Goal: Browse casually: Explore the website without a specific task or goal

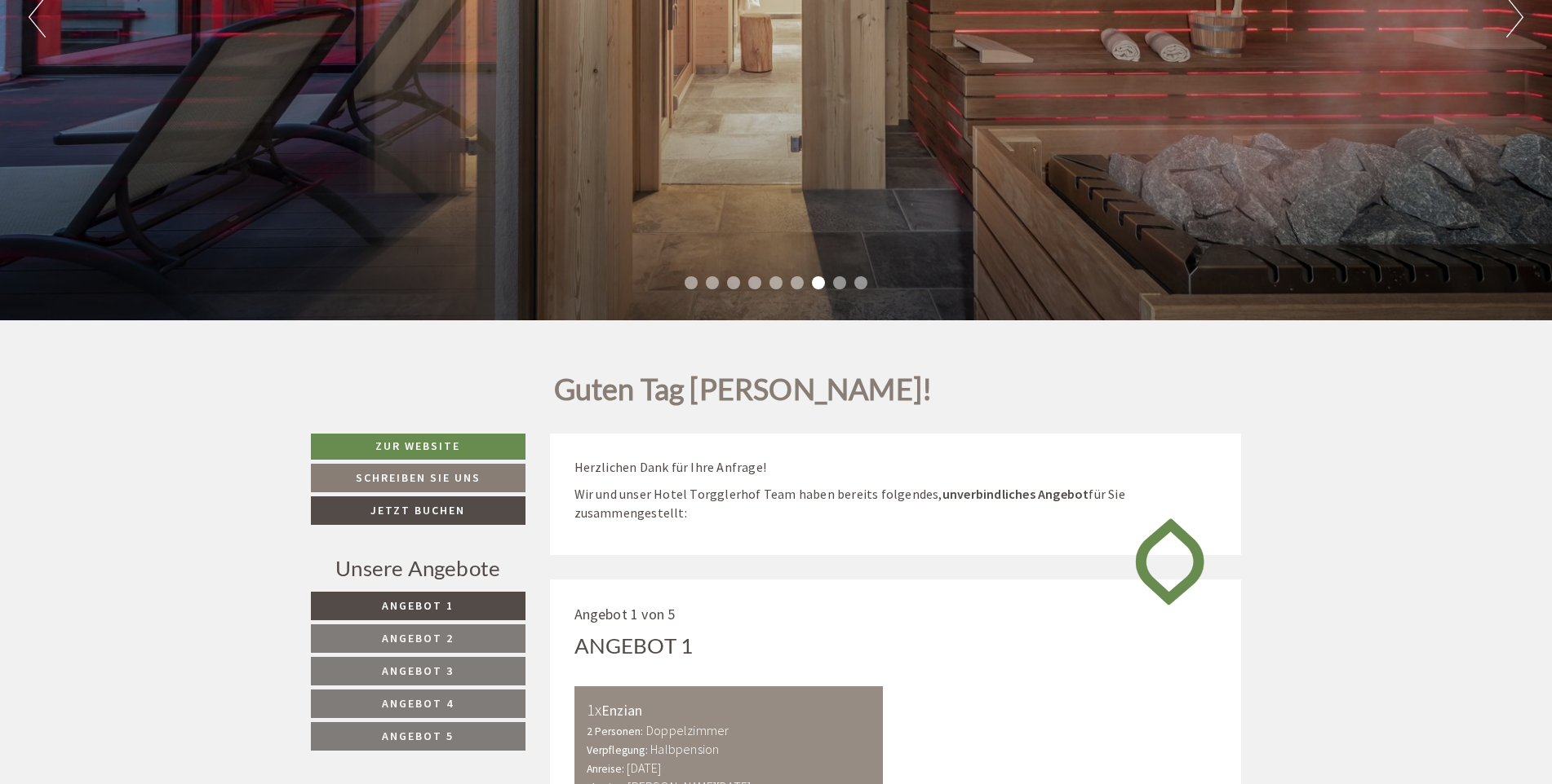
scroll to position [82, 0]
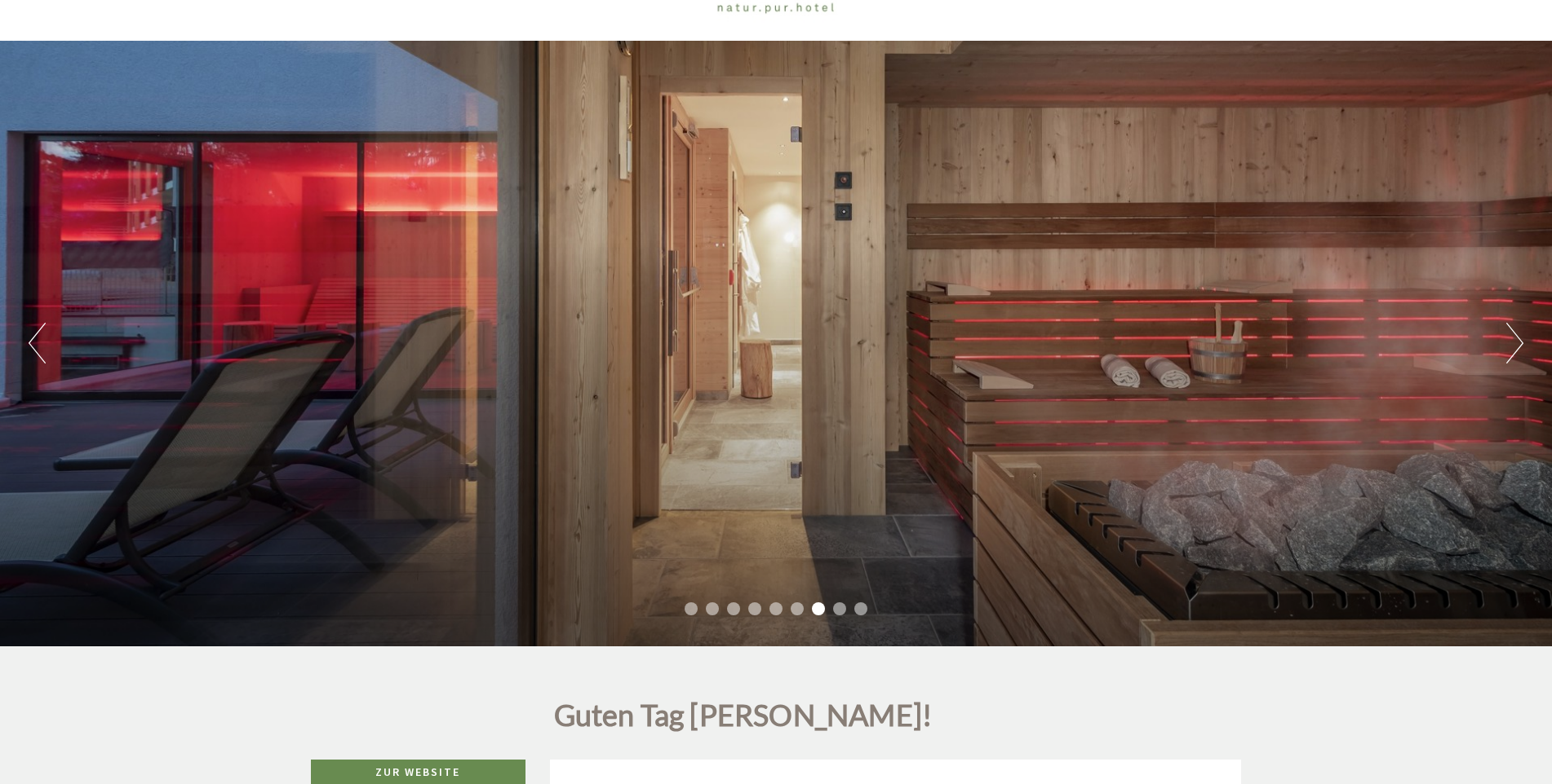
click at [1514, 335] on button "Next" at bounding box center [1514, 343] width 17 height 41
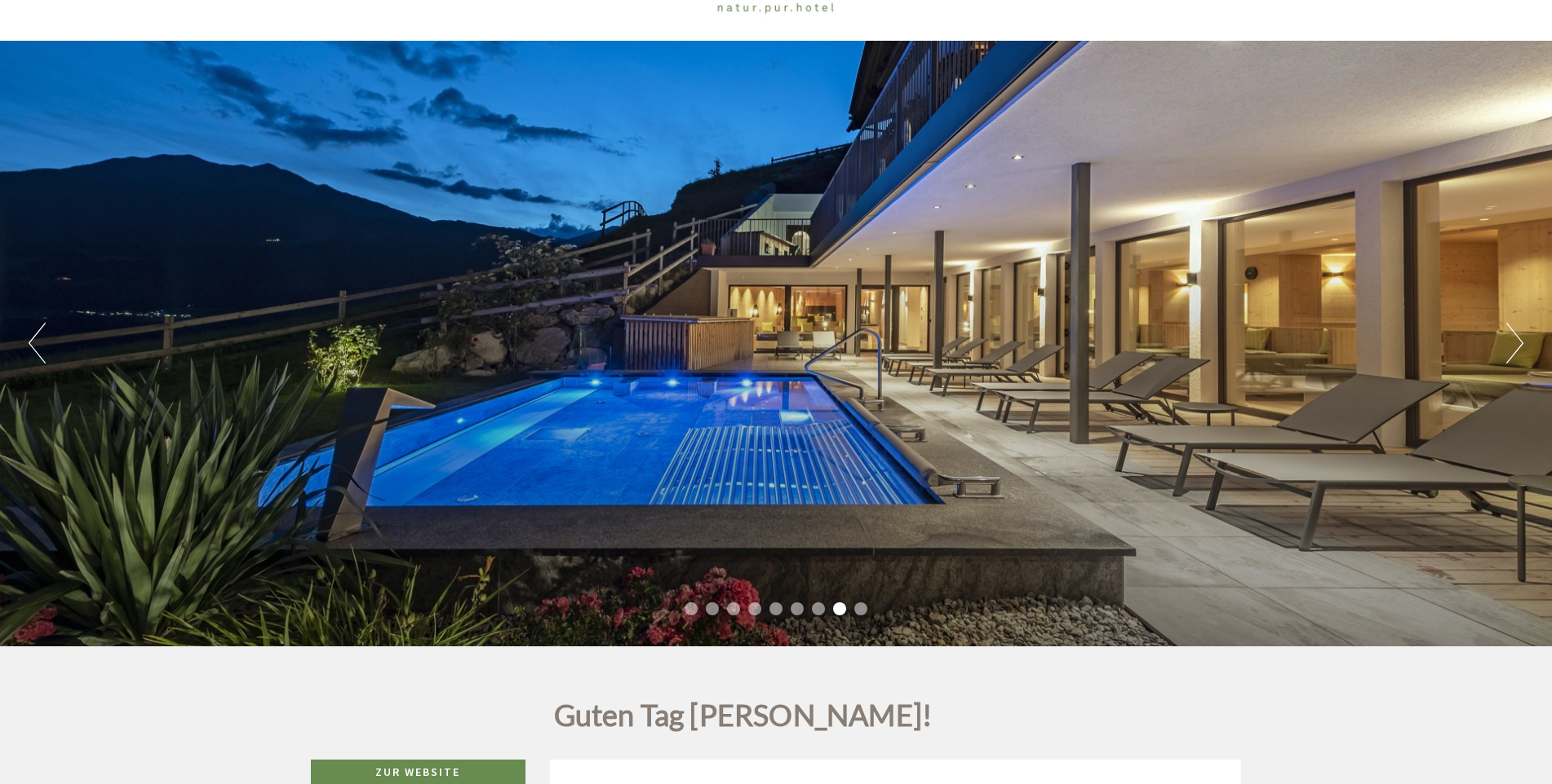
click at [1514, 339] on button "Next" at bounding box center [1514, 343] width 17 height 41
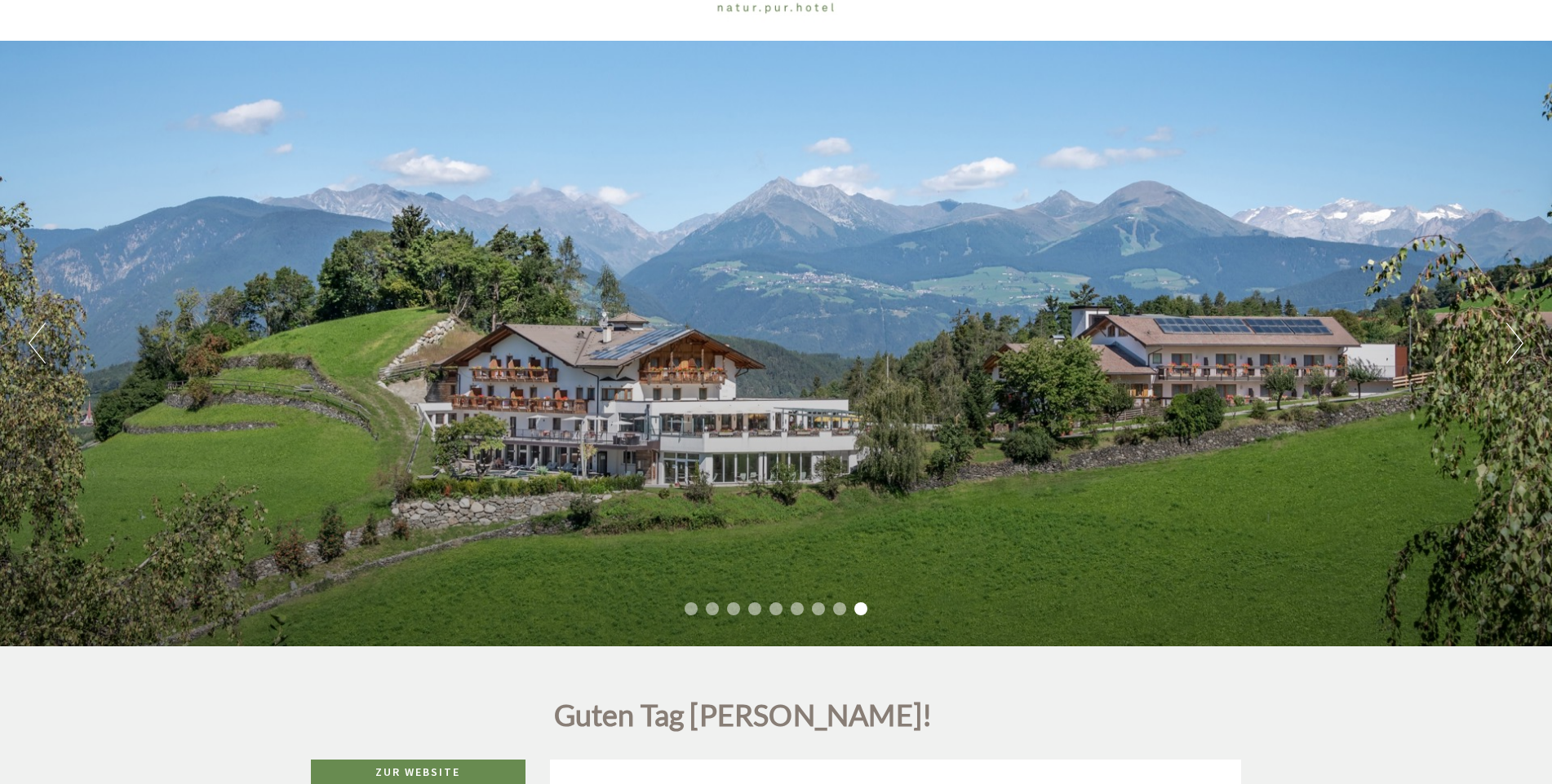
click at [1514, 339] on button "Next" at bounding box center [1514, 343] width 17 height 41
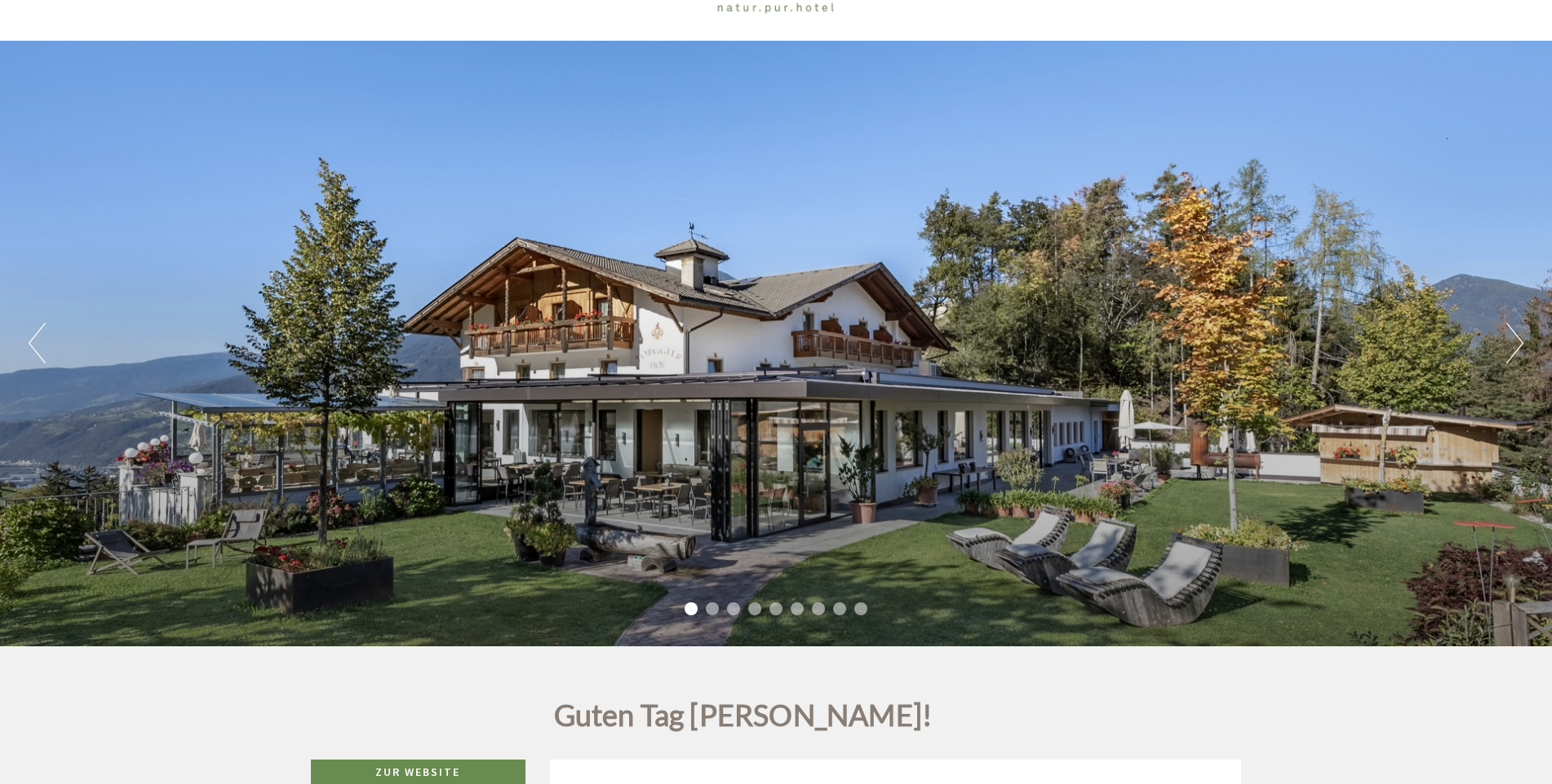
click at [1514, 339] on button "Next" at bounding box center [1514, 343] width 17 height 41
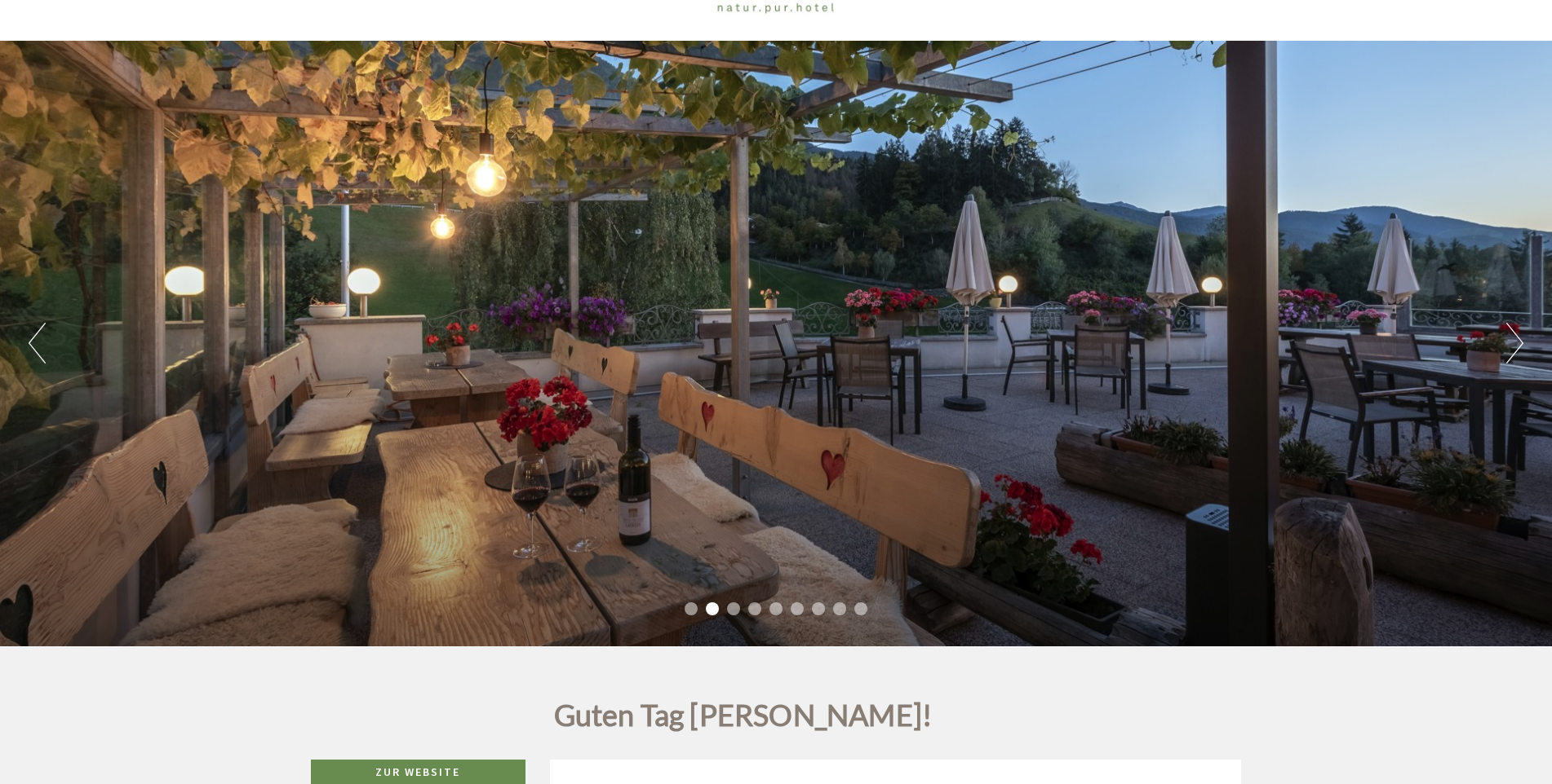
click at [1514, 339] on button "Next" at bounding box center [1514, 343] width 17 height 41
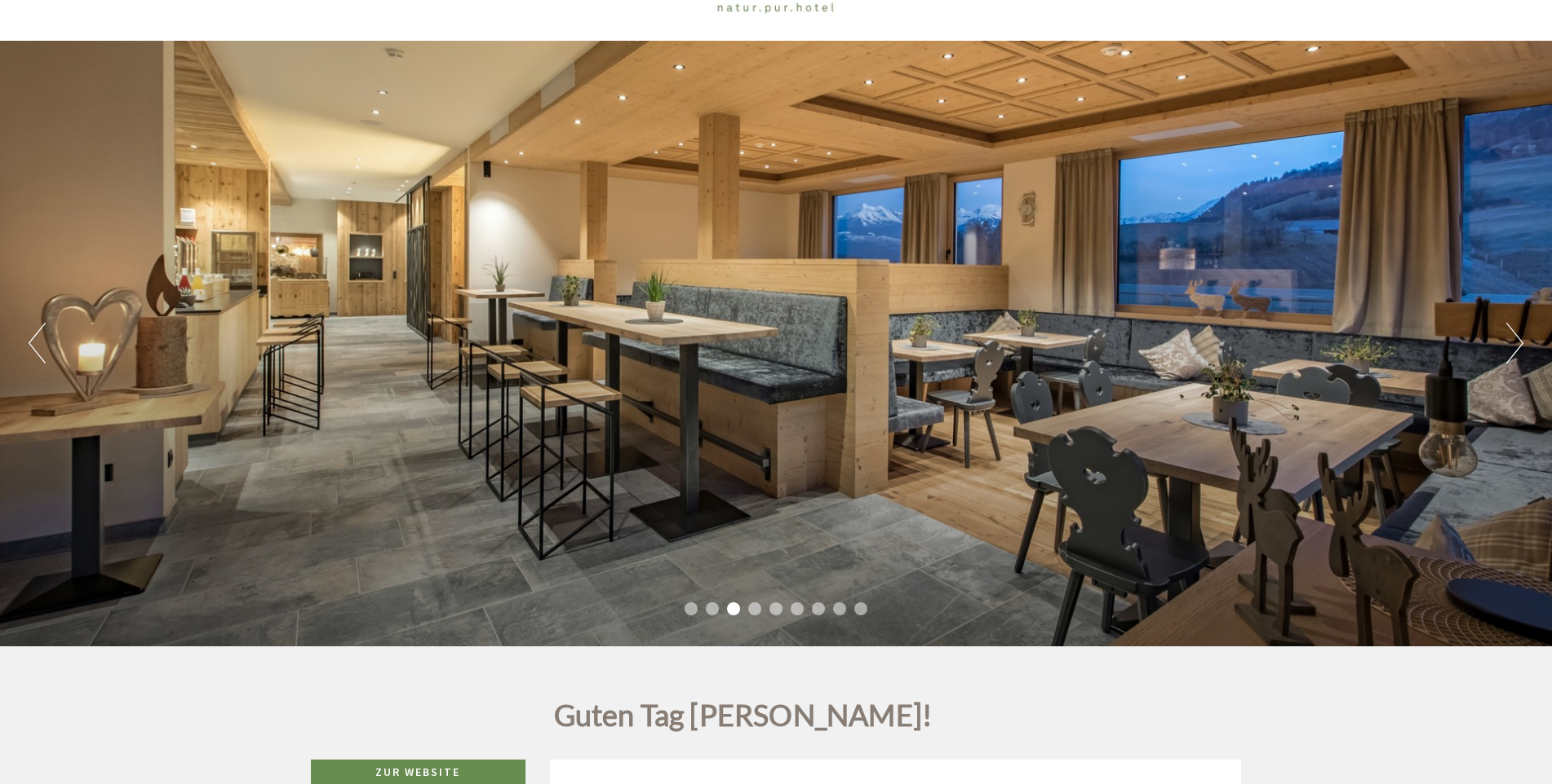
click at [1514, 339] on button "Next" at bounding box center [1514, 343] width 17 height 41
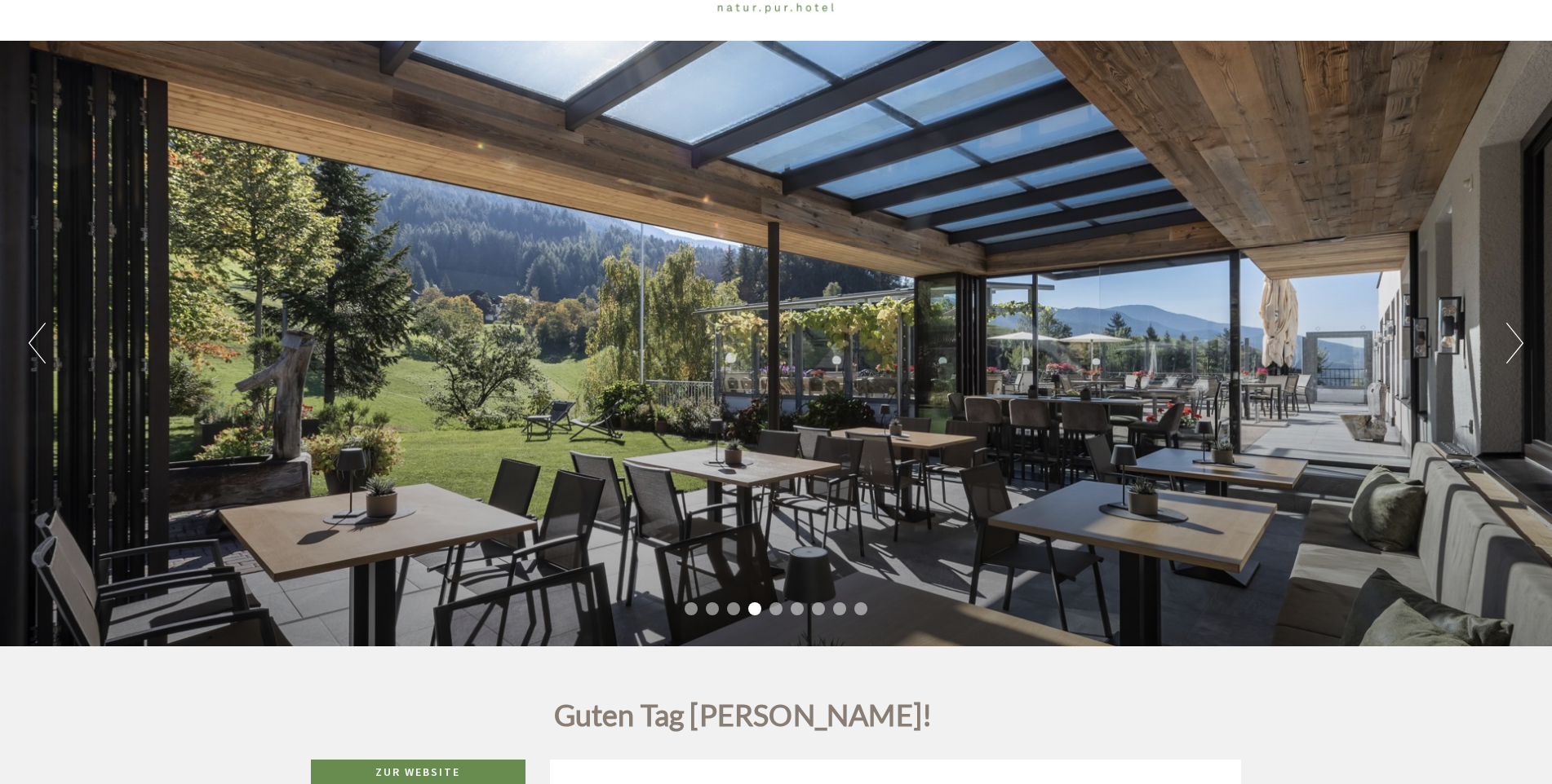
click at [1514, 339] on button "Next" at bounding box center [1514, 343] width 17 height 41
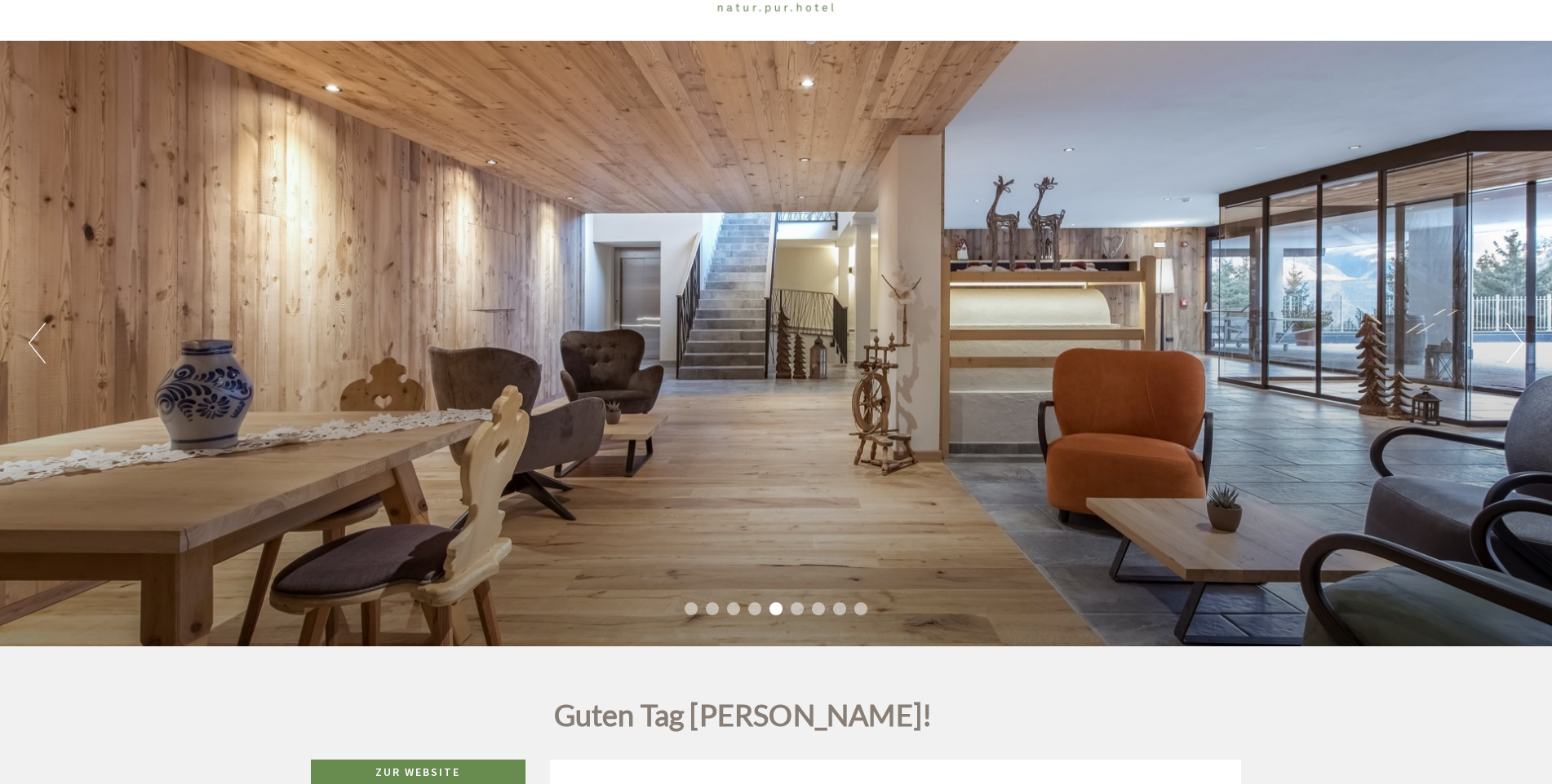
click at [1514, 339] on button "Next" at bounding box center [1514, 343] width 17 height 41
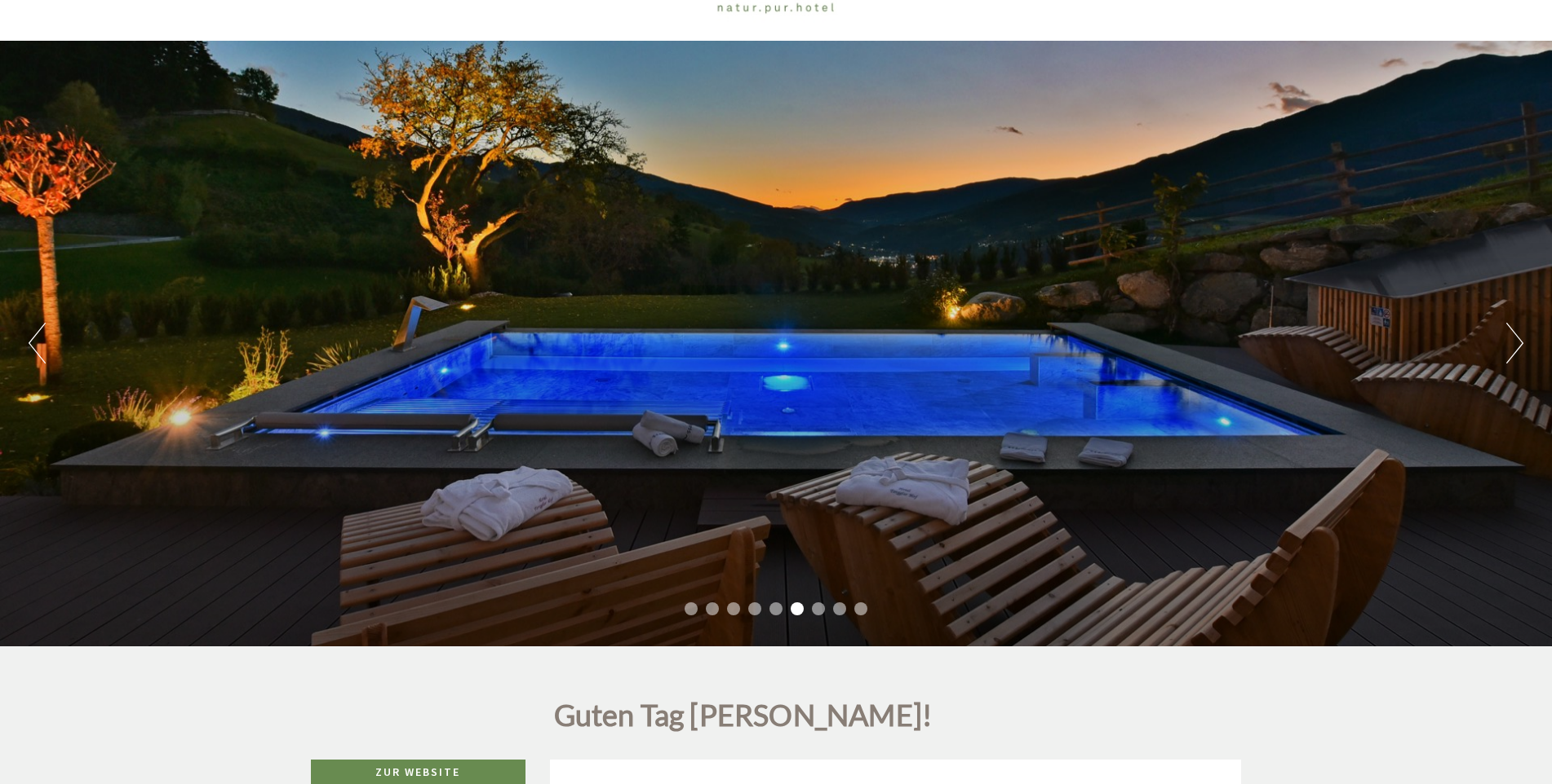
click at [1514, 339] on button "Next" at bounding box center [1514, 343] width 17 height 41
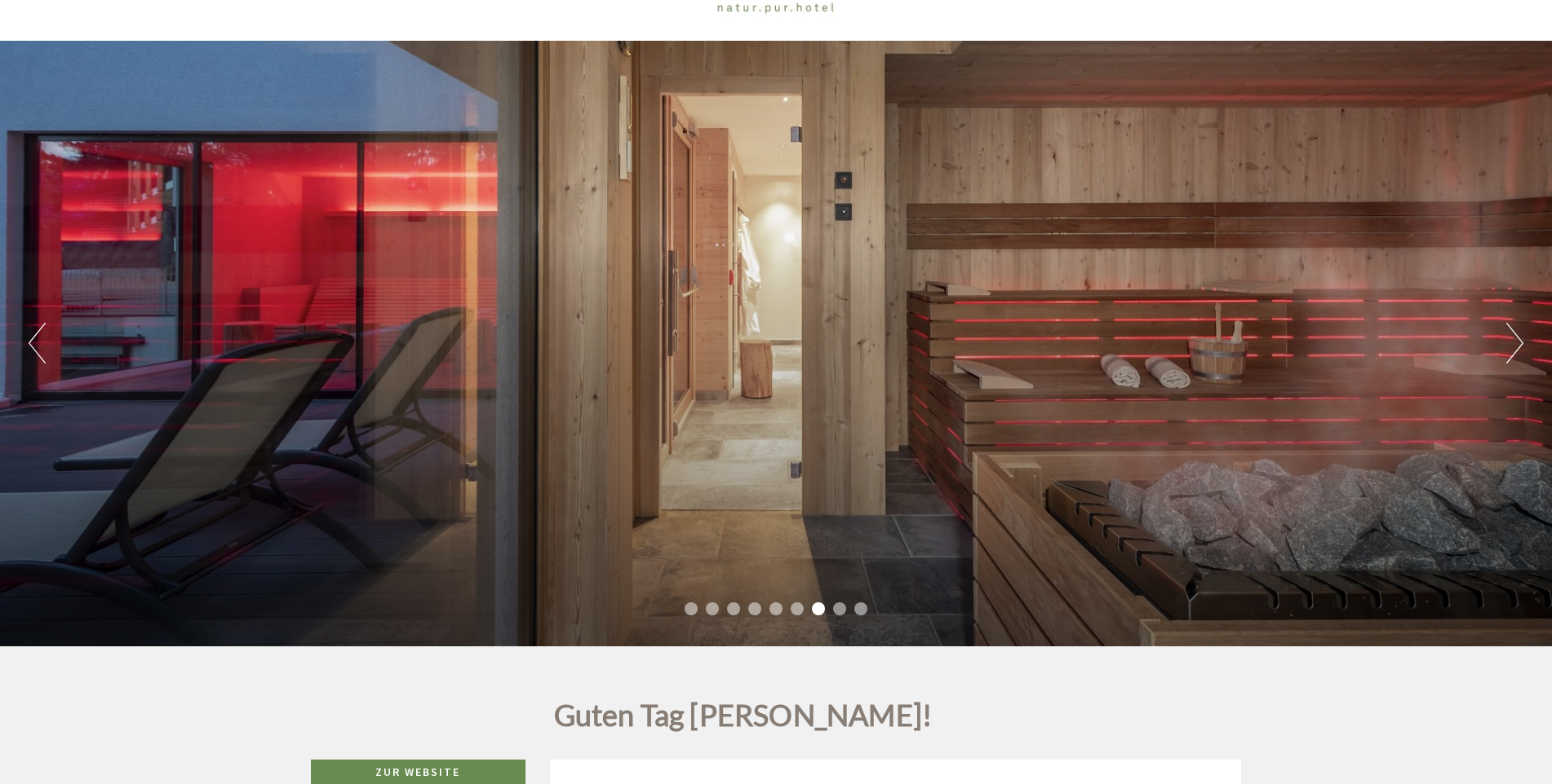
click at [1514, 339] on button "Next" at bounding box center [1514, 343] width 17 height 41
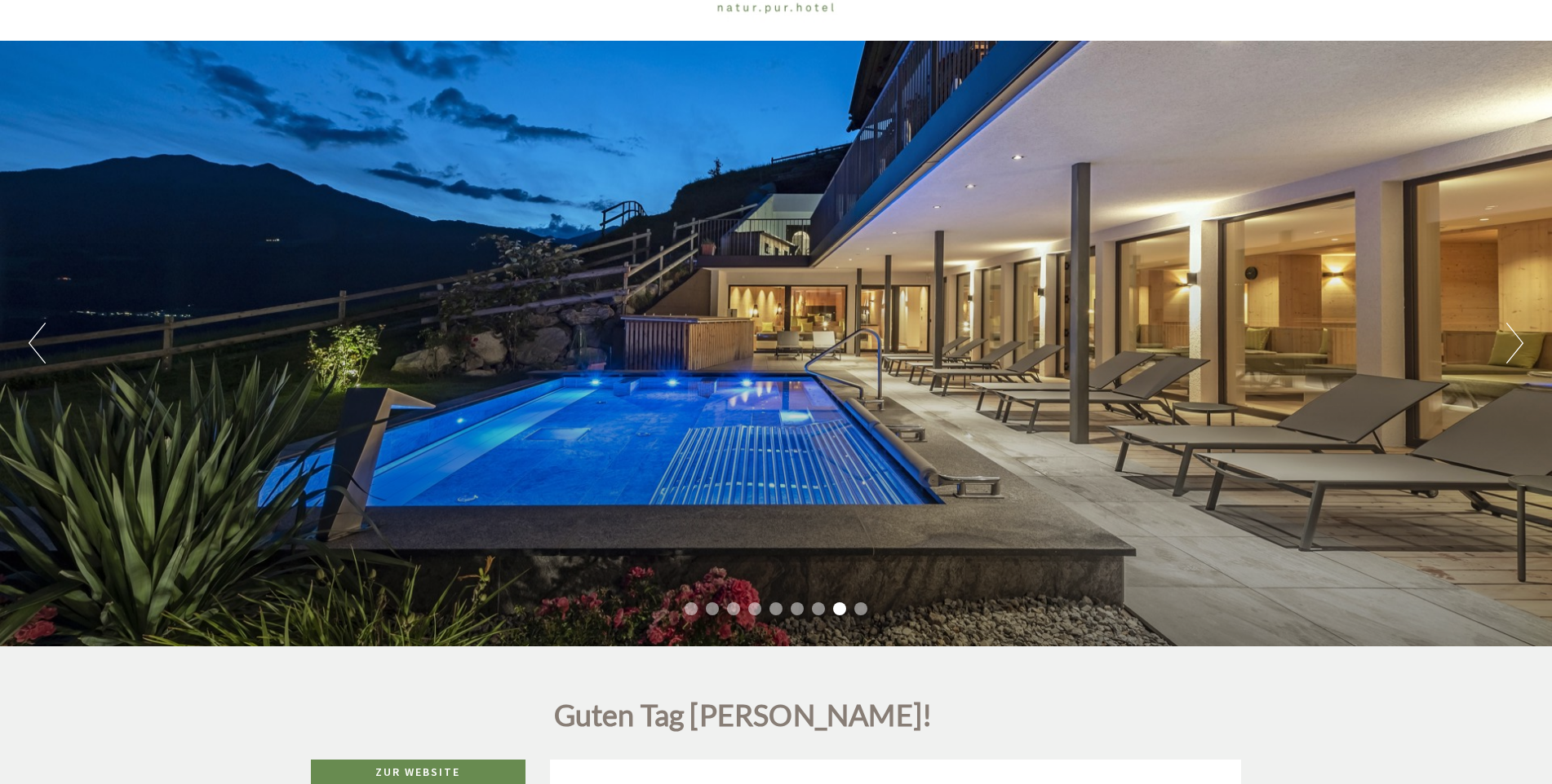
click at [1514, 339] on button "Next" at bounding box center [1514, 343] width 17 height 41
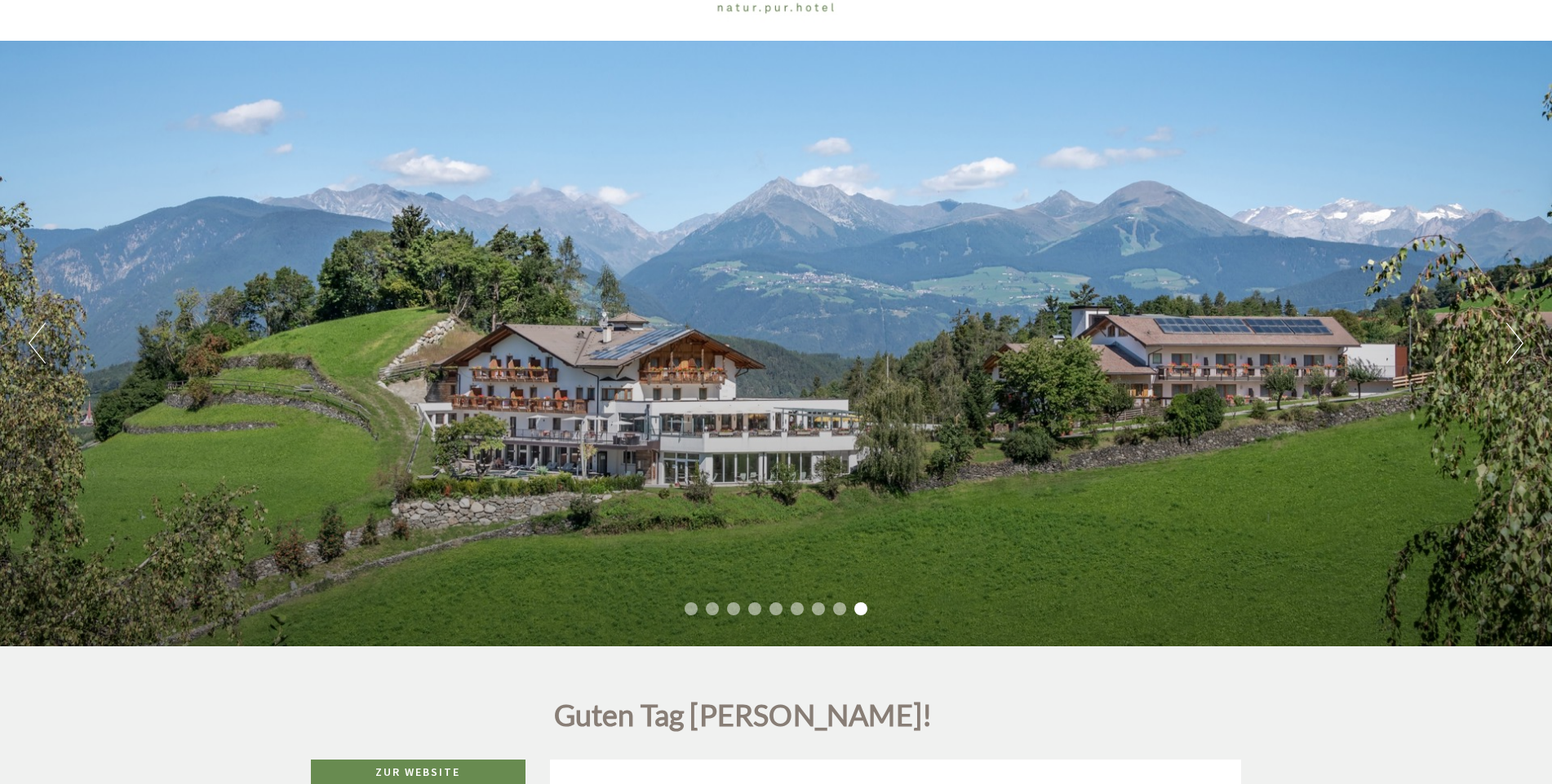
click at [1514, 339] on button "Next" at bounding box center [1514, 343] width 17 height 41
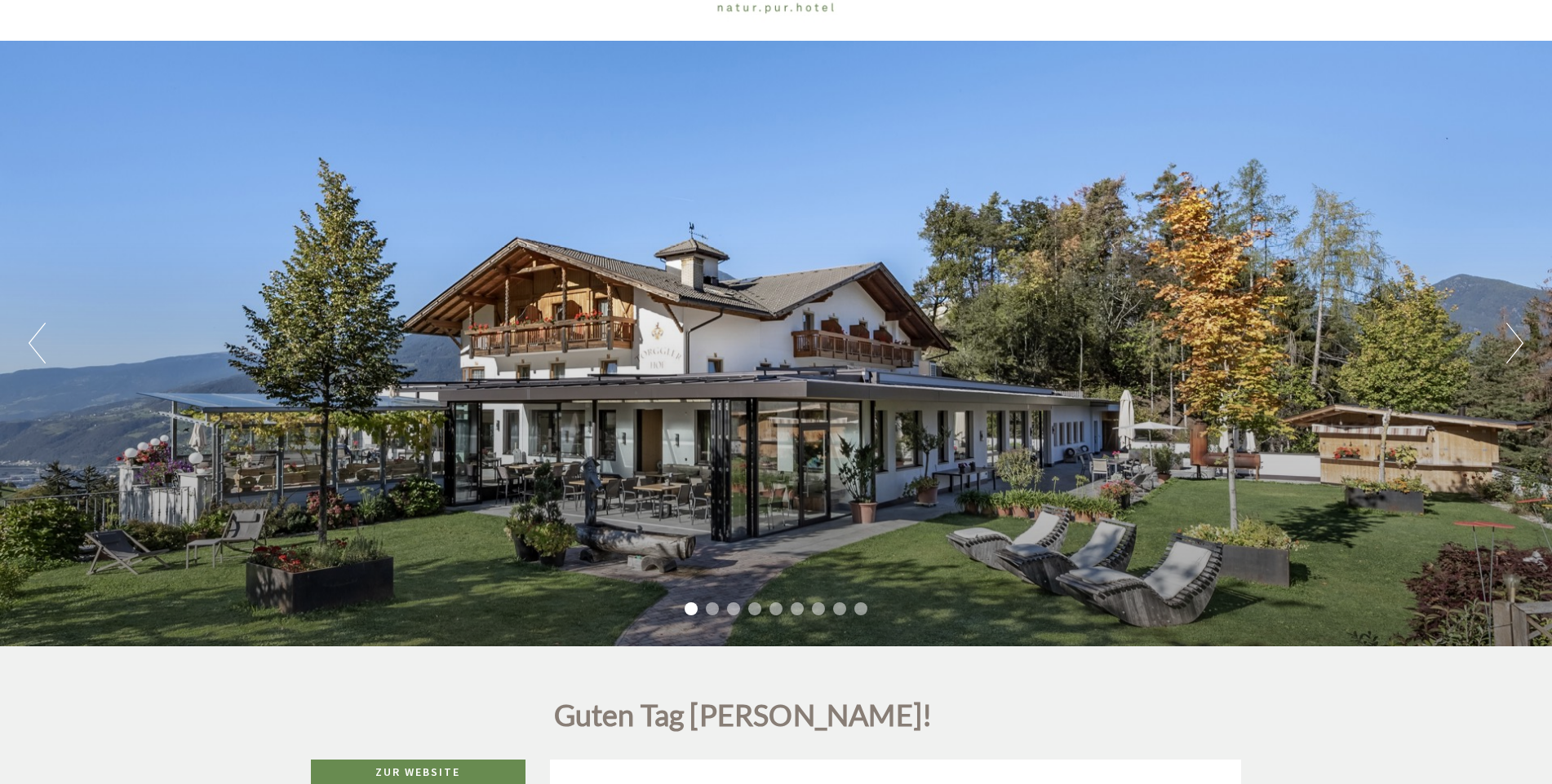
click at [1514, 339] on button "Next" at bounding box center [1514, 343] width 17 height 41
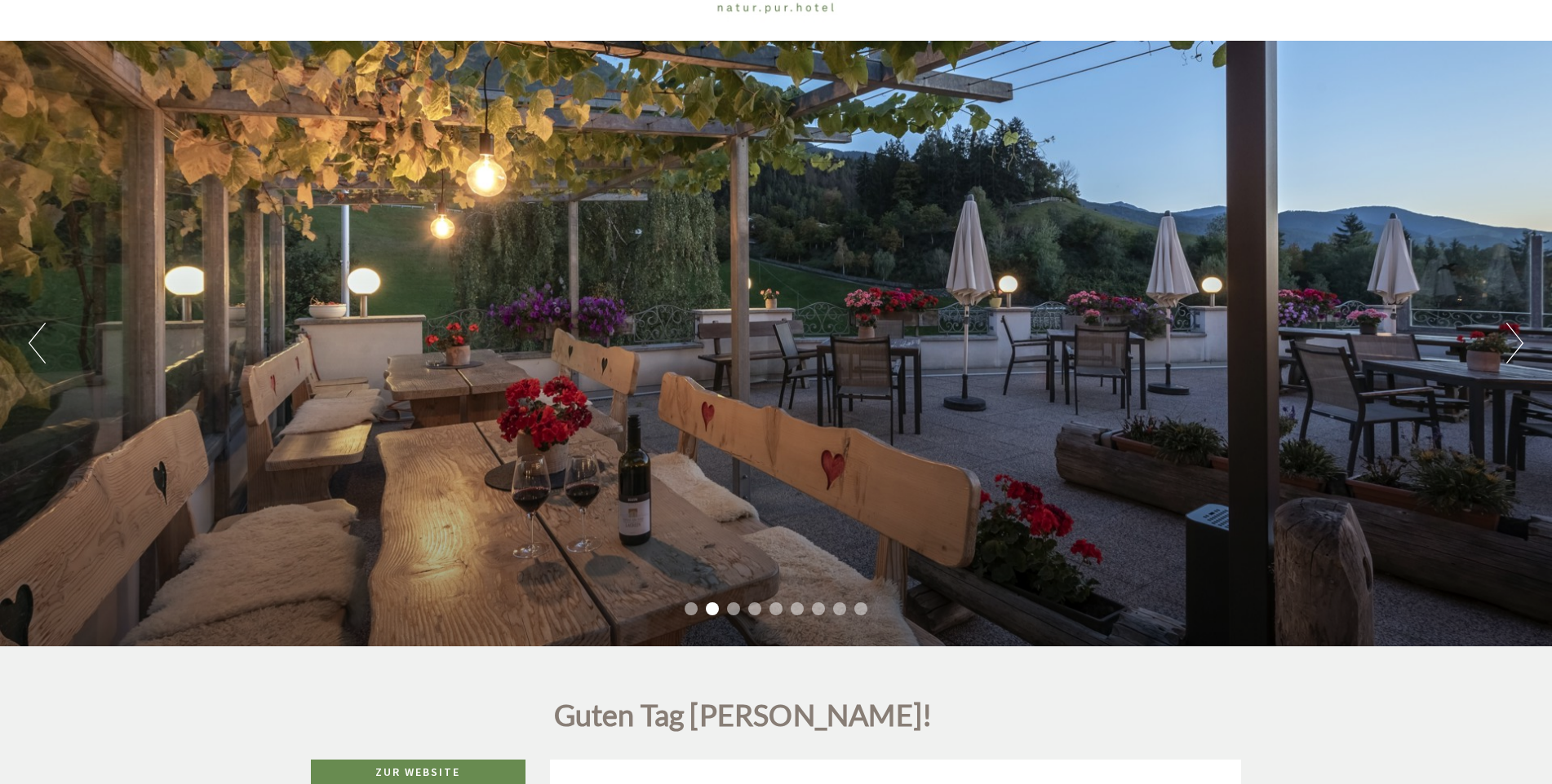
click at [1514, 339] on button "Next" at bounding box center [1514, 343] width 17 height 41
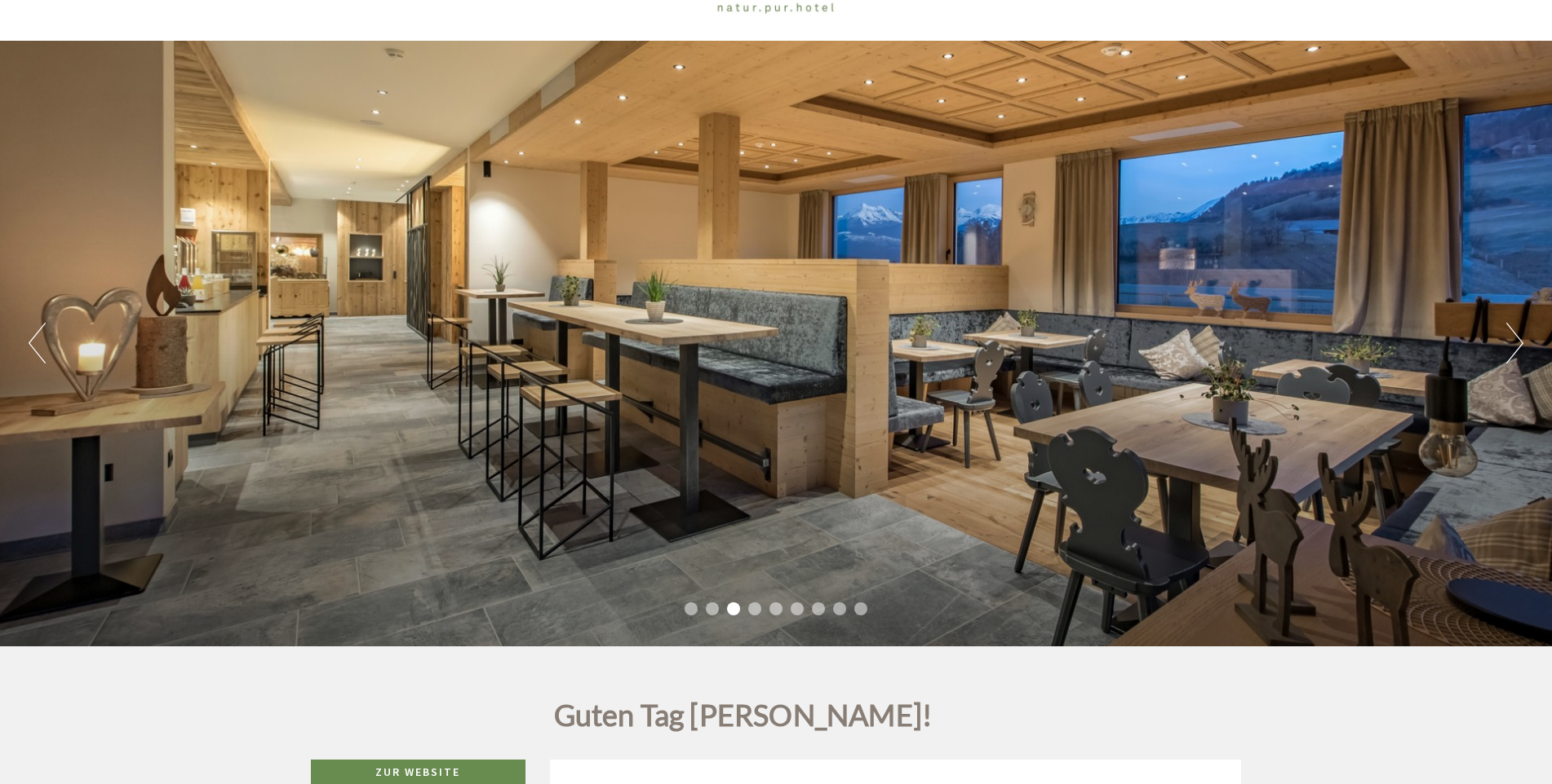
click at [1514, 339] on button "Next" at bounding box center [1514, 343] width 17 height 41
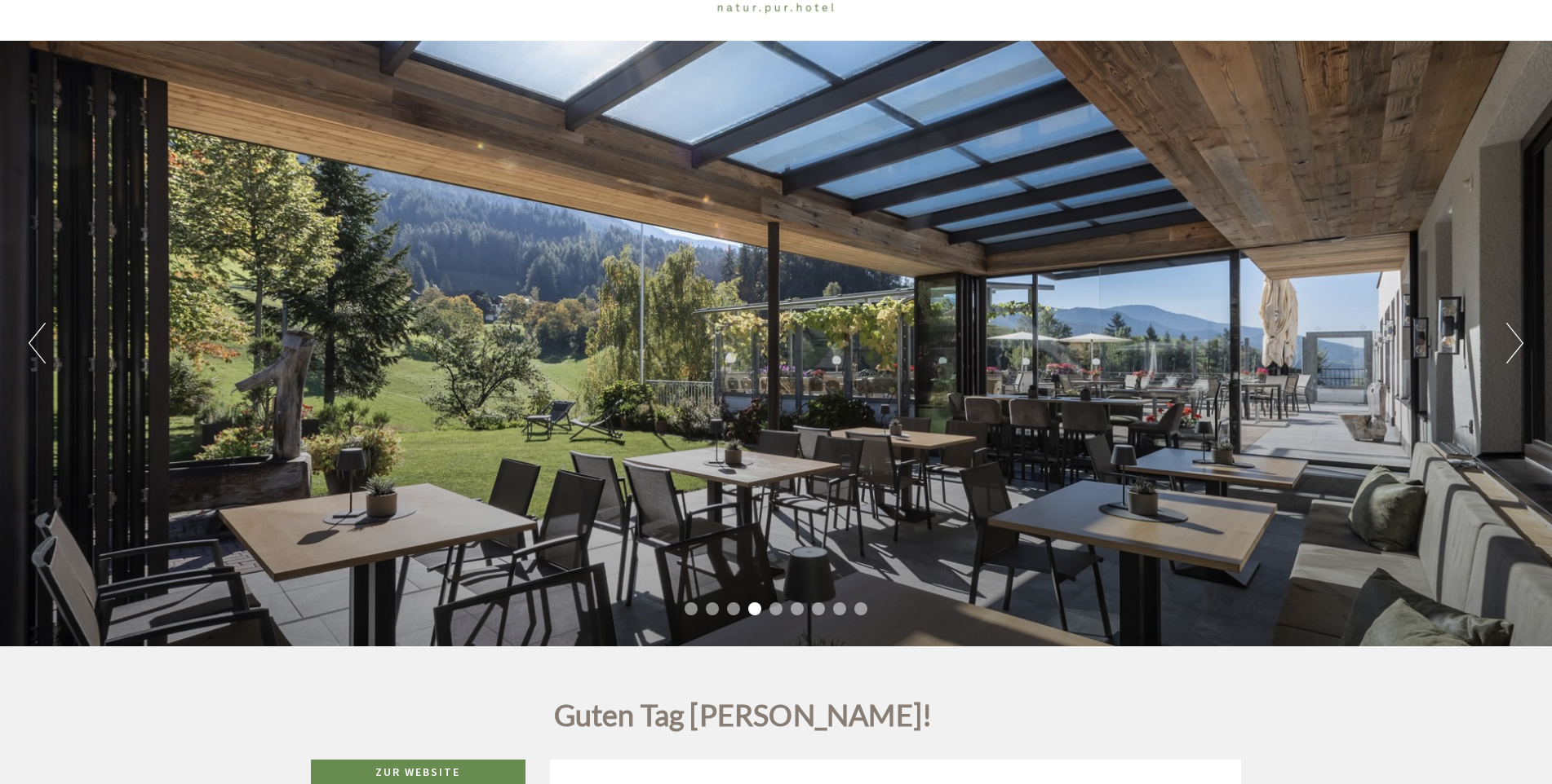
click at [1514, 339] on button "Next" at bounding box center [1514, 343] width 17 height 41
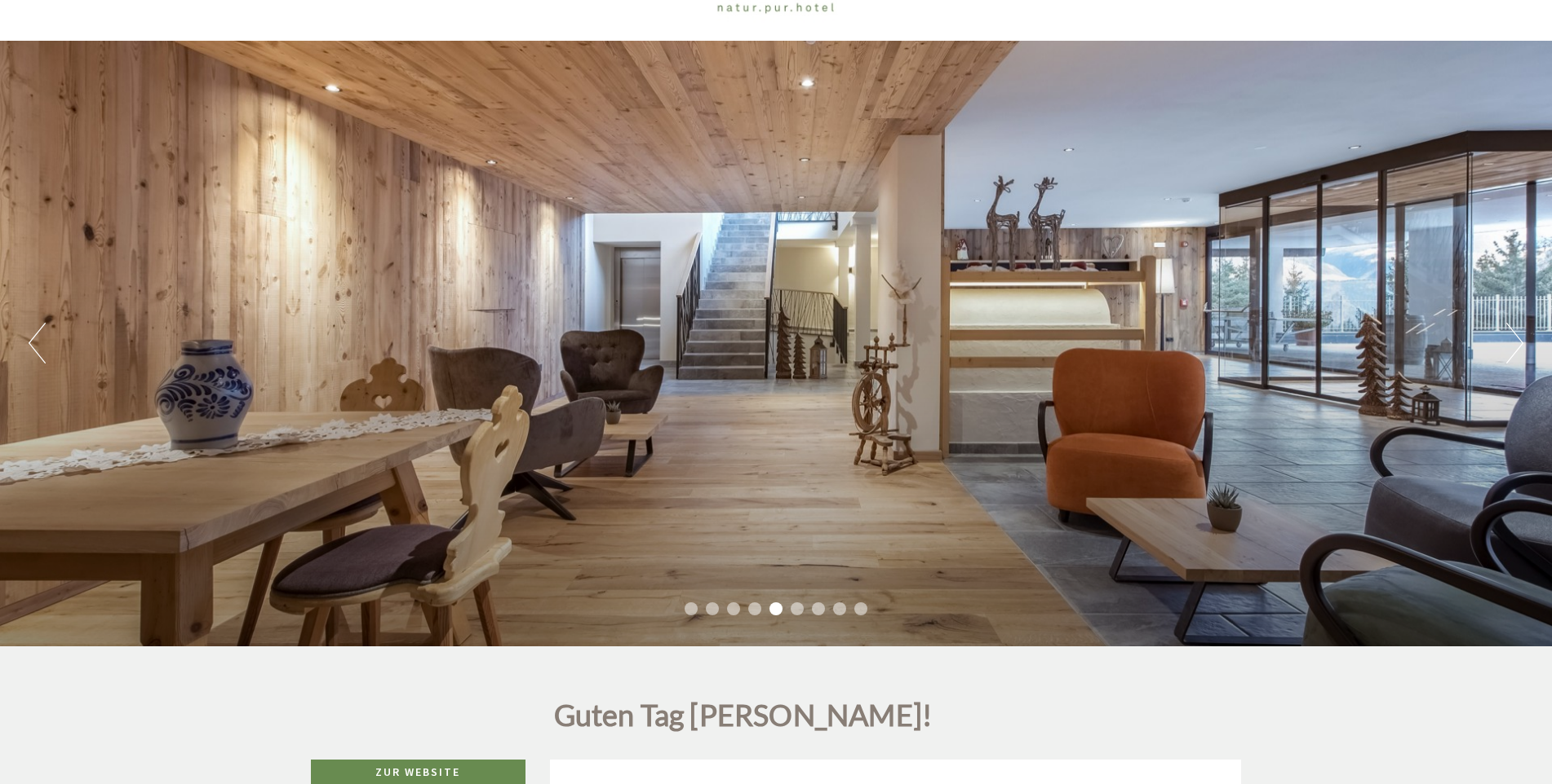
click at [1514, 339] on button "Next" at bounding box center [1514, 343] width 17 height 41
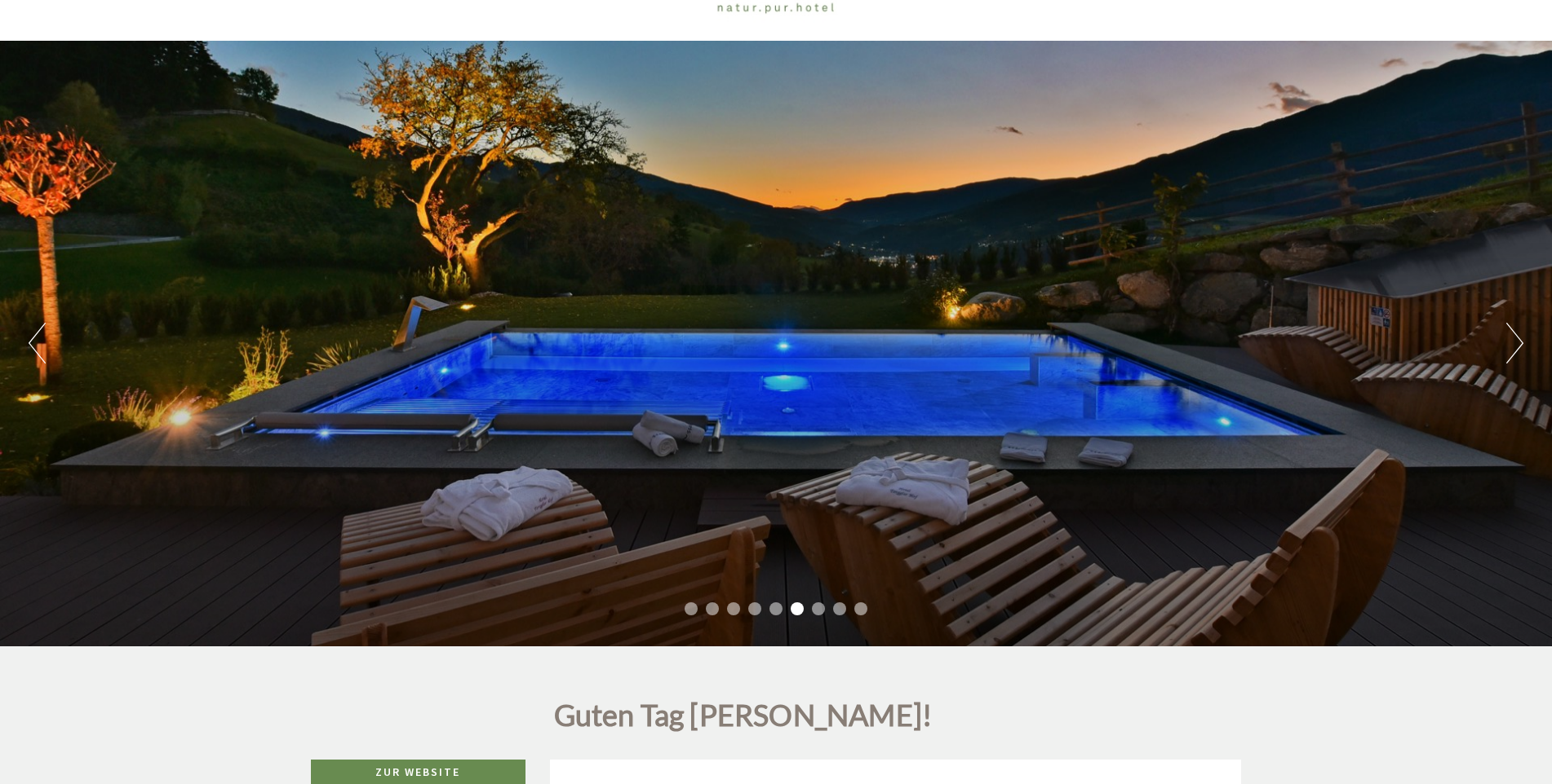
click at [1514, 339] on button "Next" at bounding box center [1514, 343] width 17 height 41
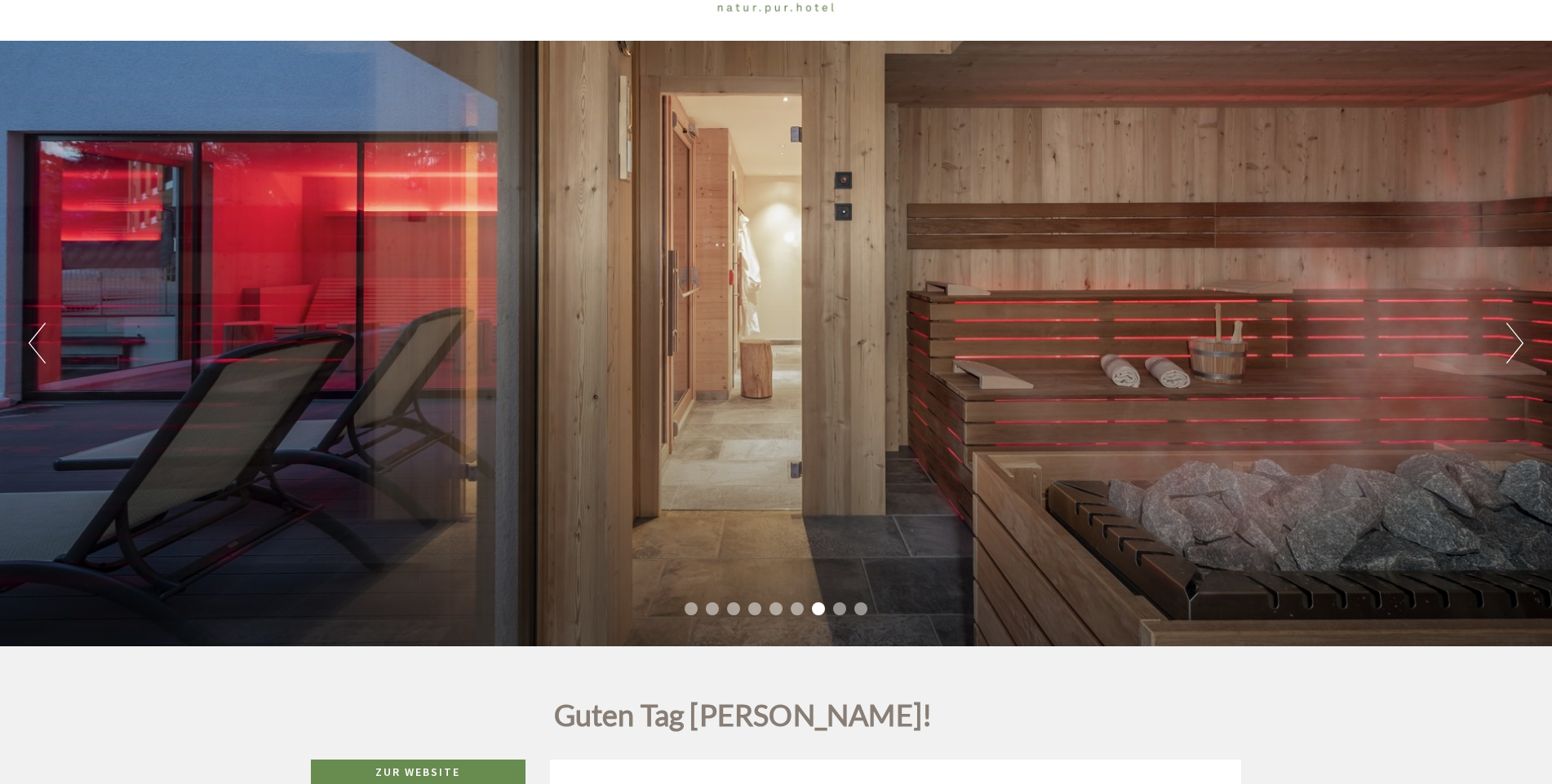
click at [1514, 339] on button "Next" at bounding box center [1514, 343] width 17 height 41
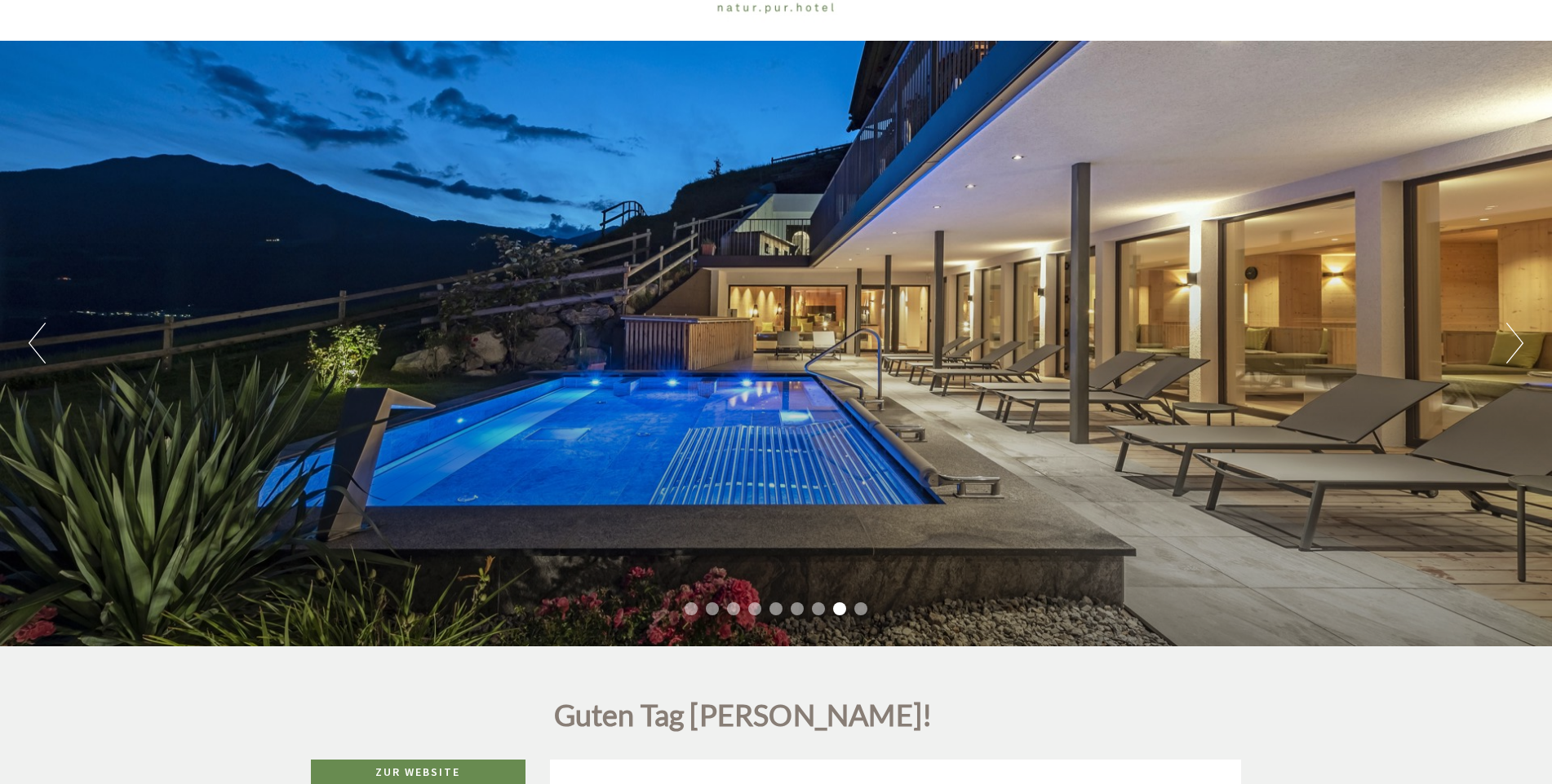
click at [1514, 339] on button "Next" at bounding box center [1514, 343] width 17 height 41
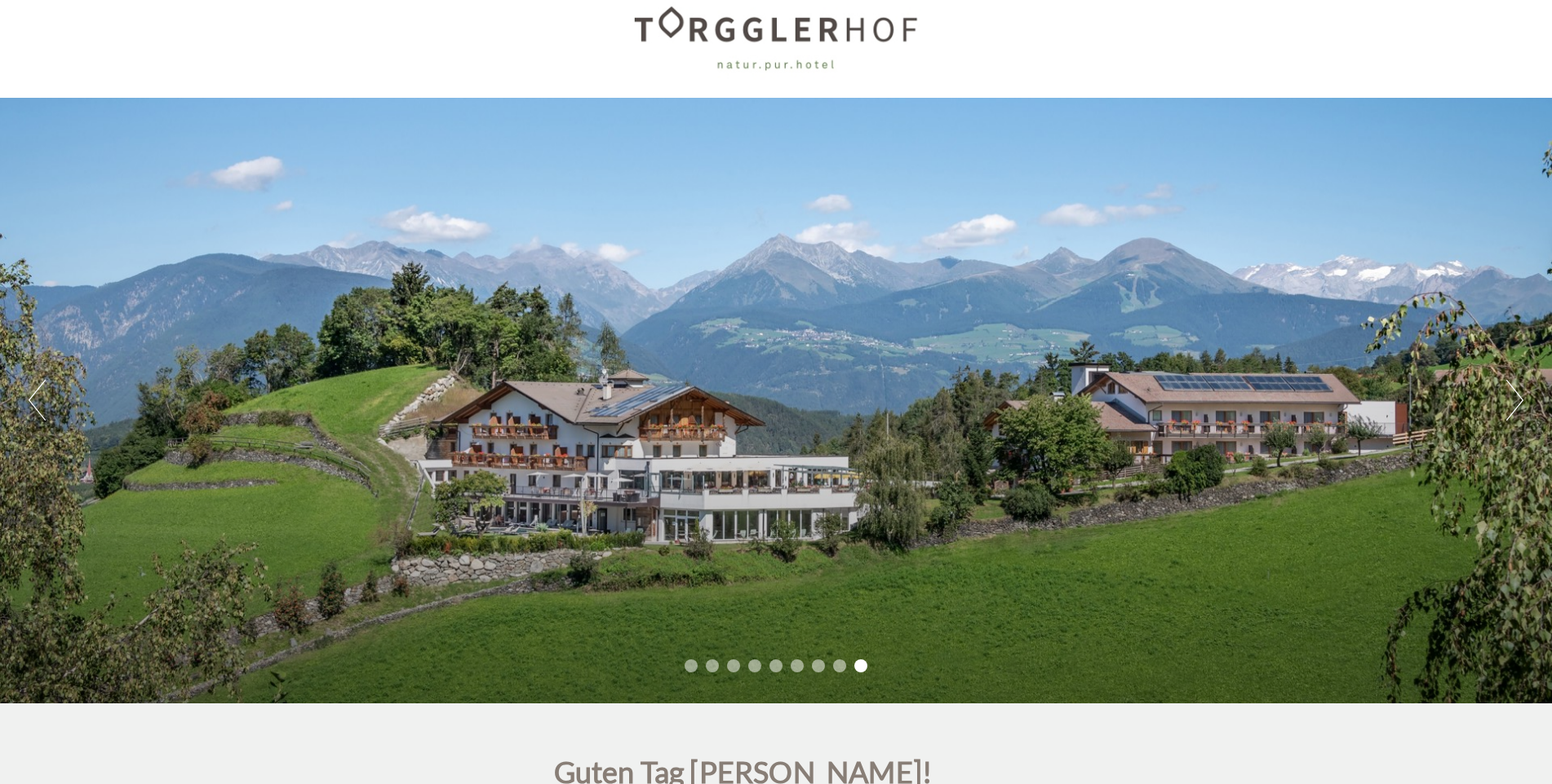
scroll to position [0, 0]
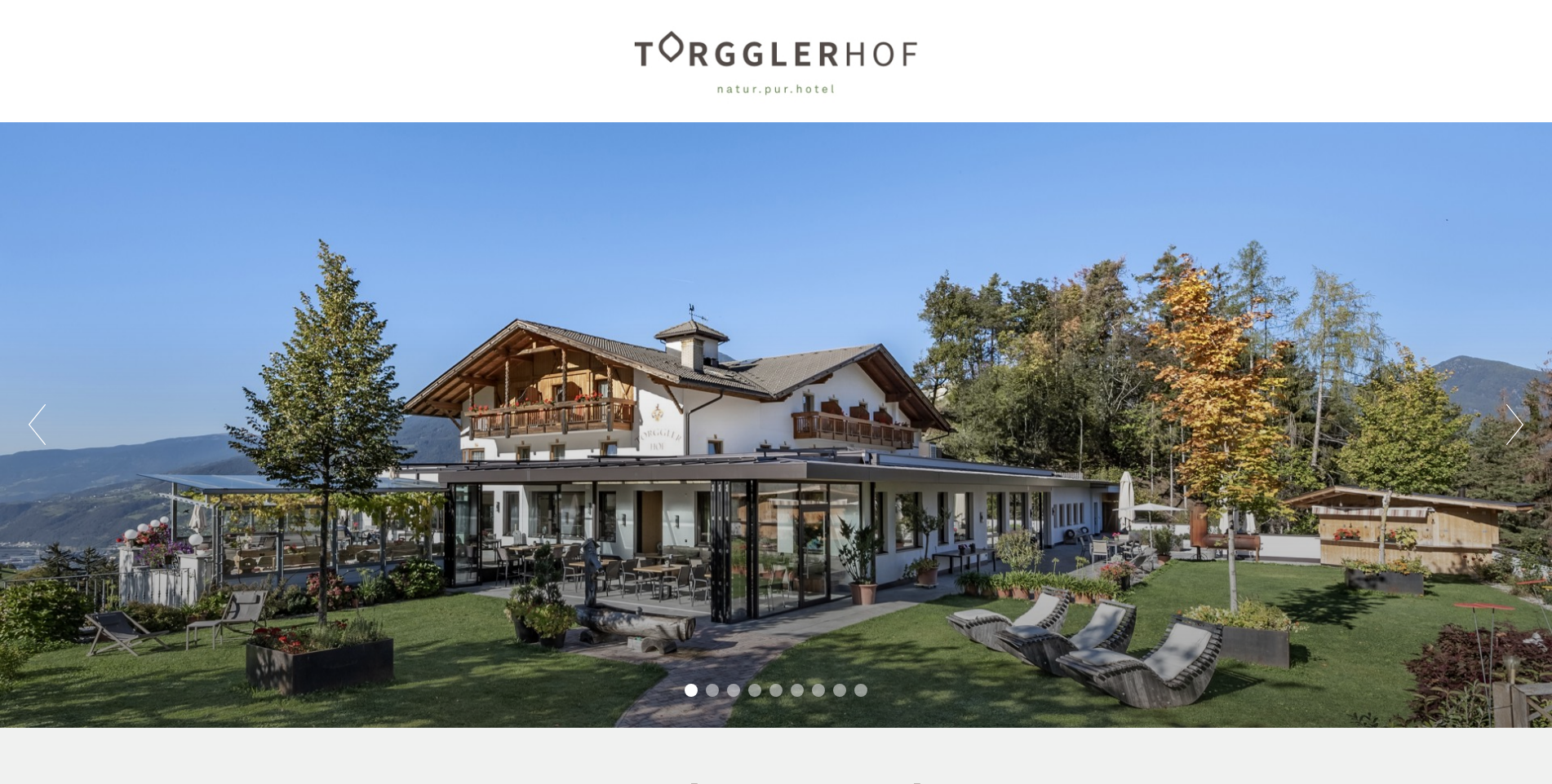
click at [1516, 417] on button "Next" at bounding box center [1514, 424] width 17 height 41
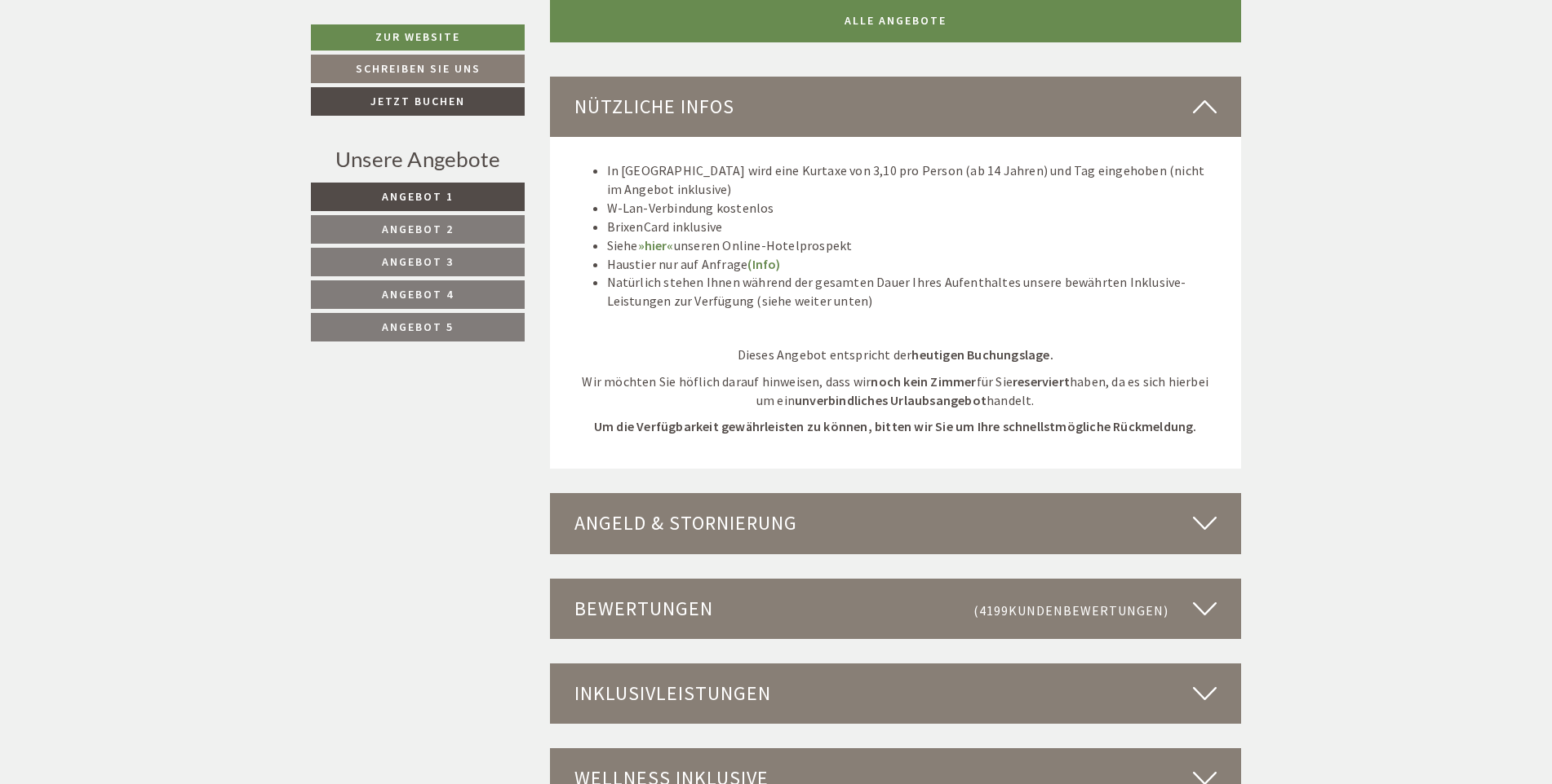
scroll to position [4403, 0]
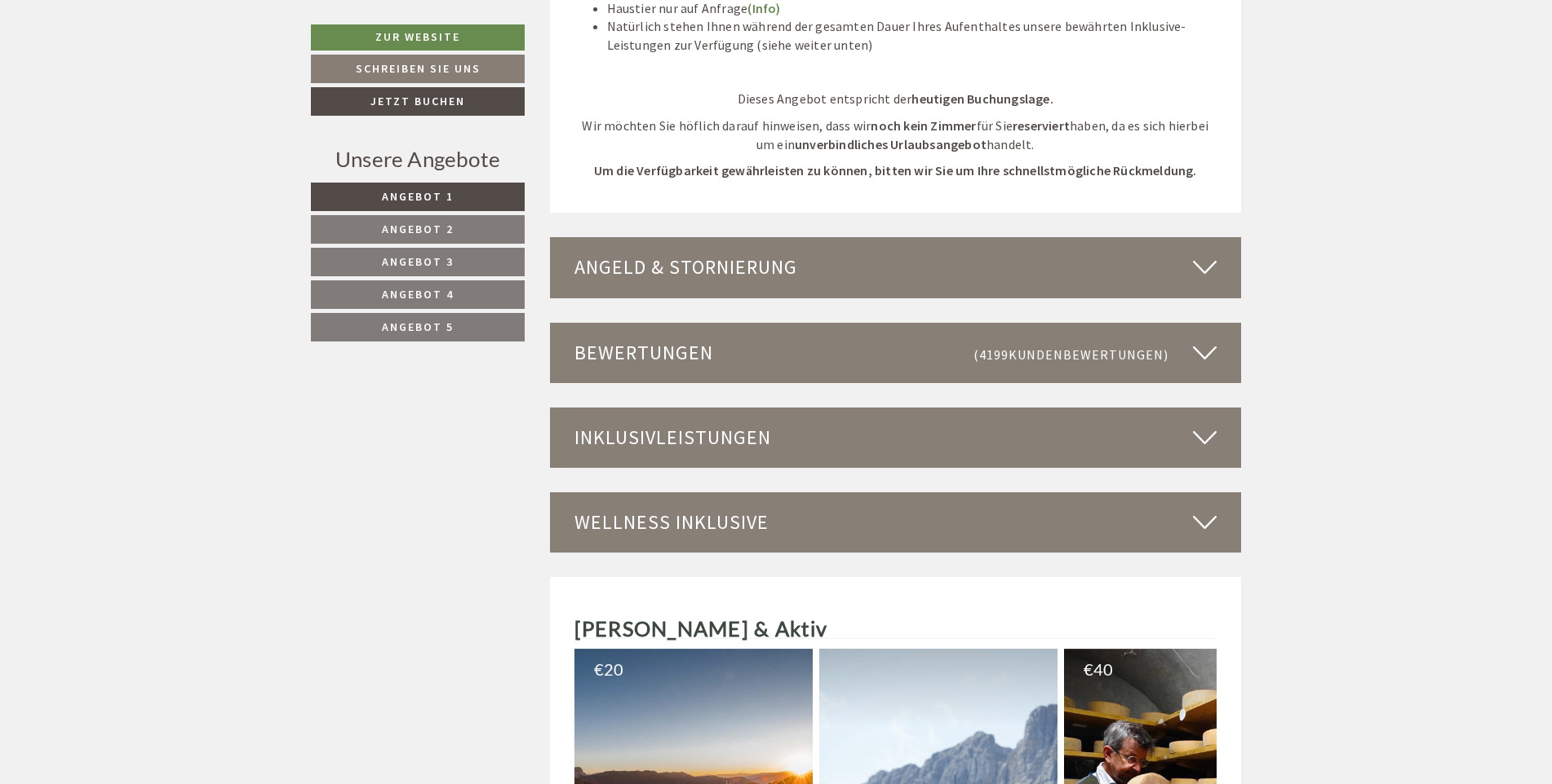
click at [1205, 350] on icon at bounding box center [1205, 353] width 24 height 28
